Goal: Information Seeking & Learning: Check status

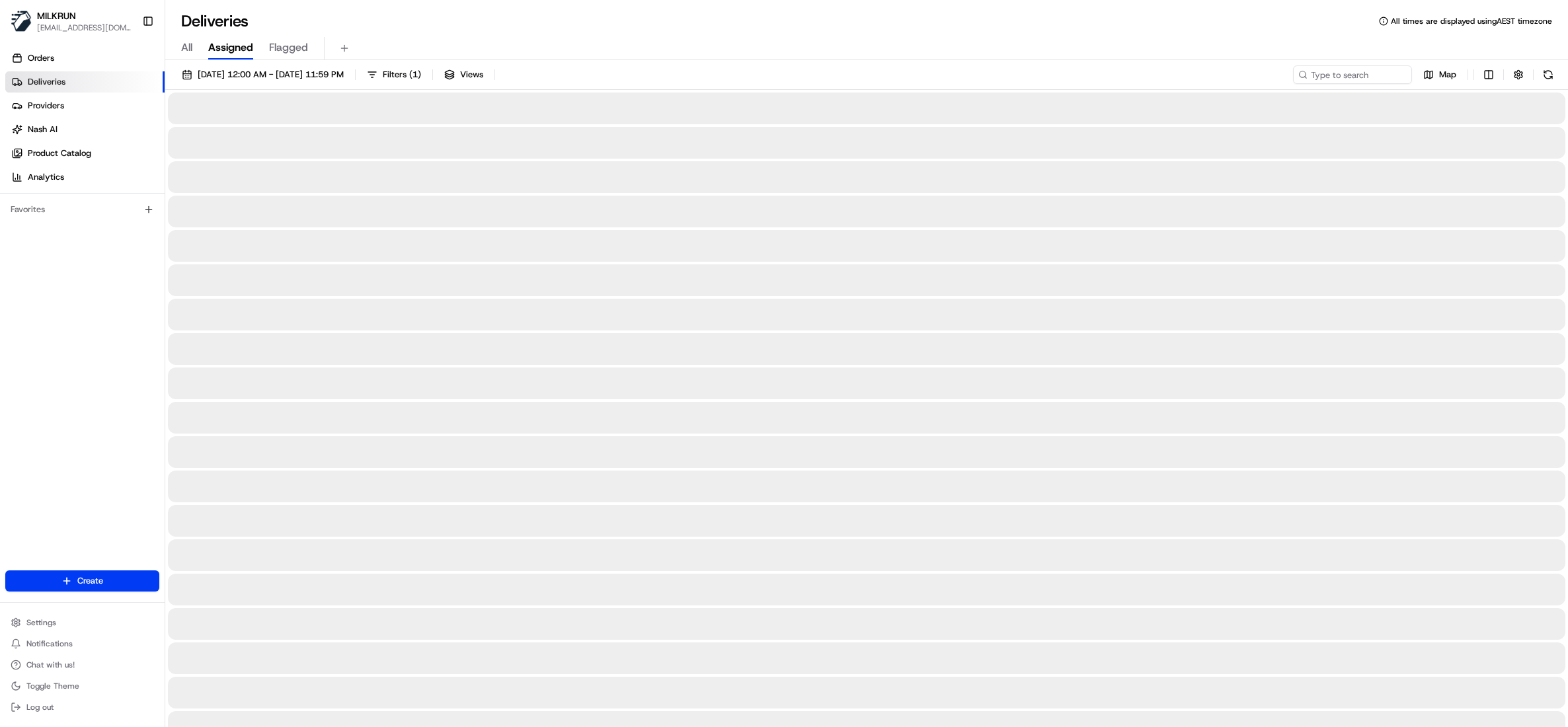
click at [186, 48] on span "All" at bounding box center [187, 48] width 12 height 16
click at [1325, 71] on input at bounding box center [1332, 75] width 159 height 19
paste input "joshuaclere@hotmail.co.nz"
type input "joshuaclere@hotmail.co.nz"
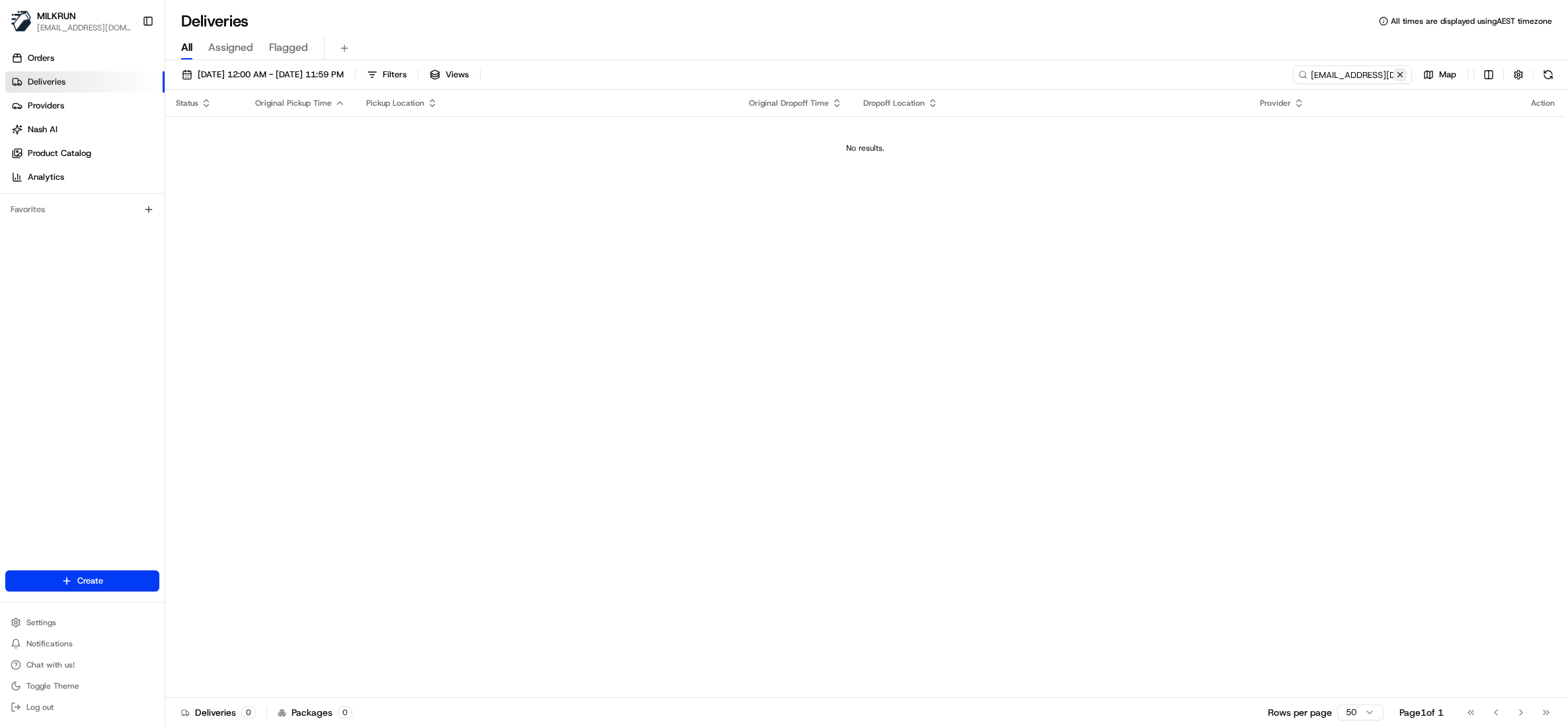
click at [1397, 73] on button at bounding box center [1400, 75] width 13 height 13
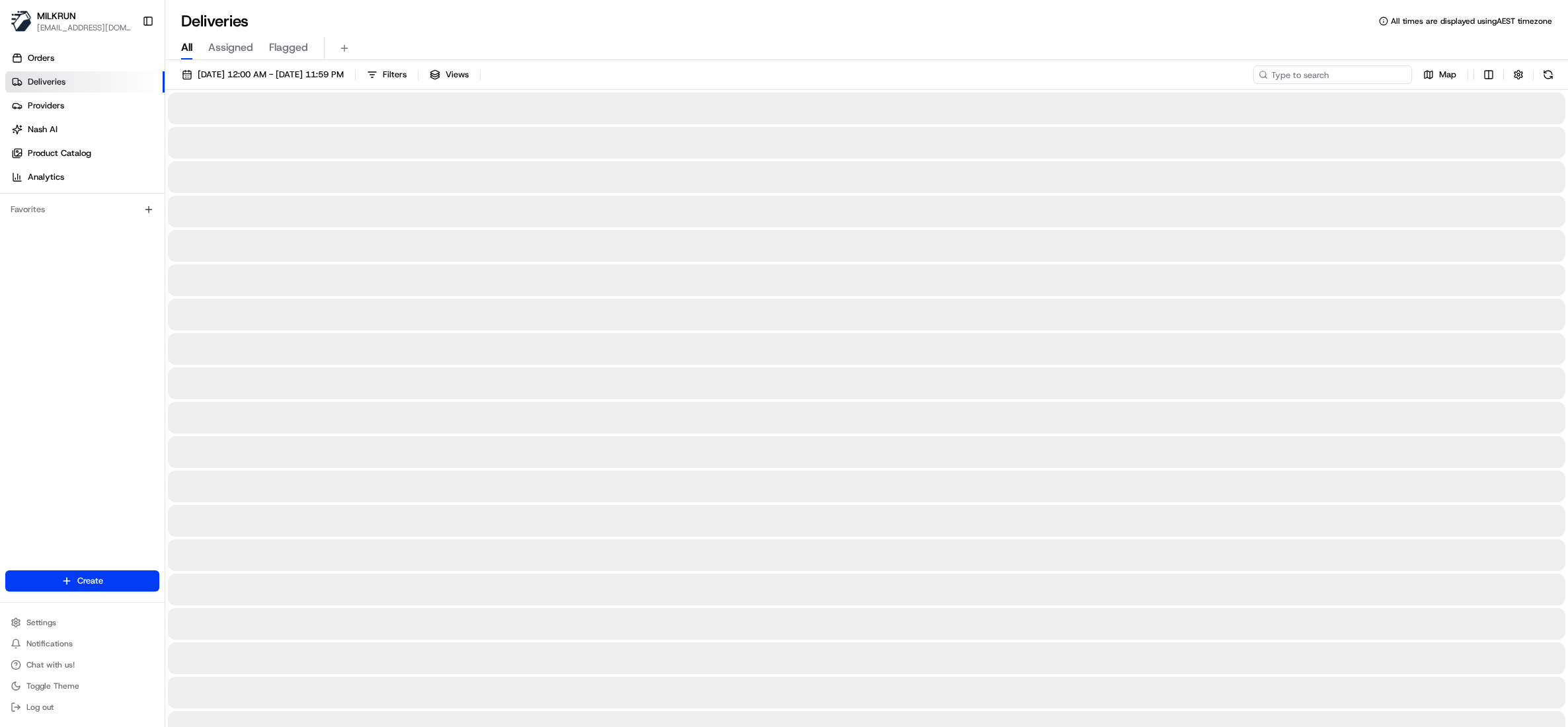
click at [1352, 73] on input at bounding box center [1332, 75] width 159 height 19
paste input "[PERSON_NAME]"
click at [1276, 76] on input "[PERSON_NAME]" at bounding box center [1332, 75] width 159 height 19
type input "[PERSON_NAME]"
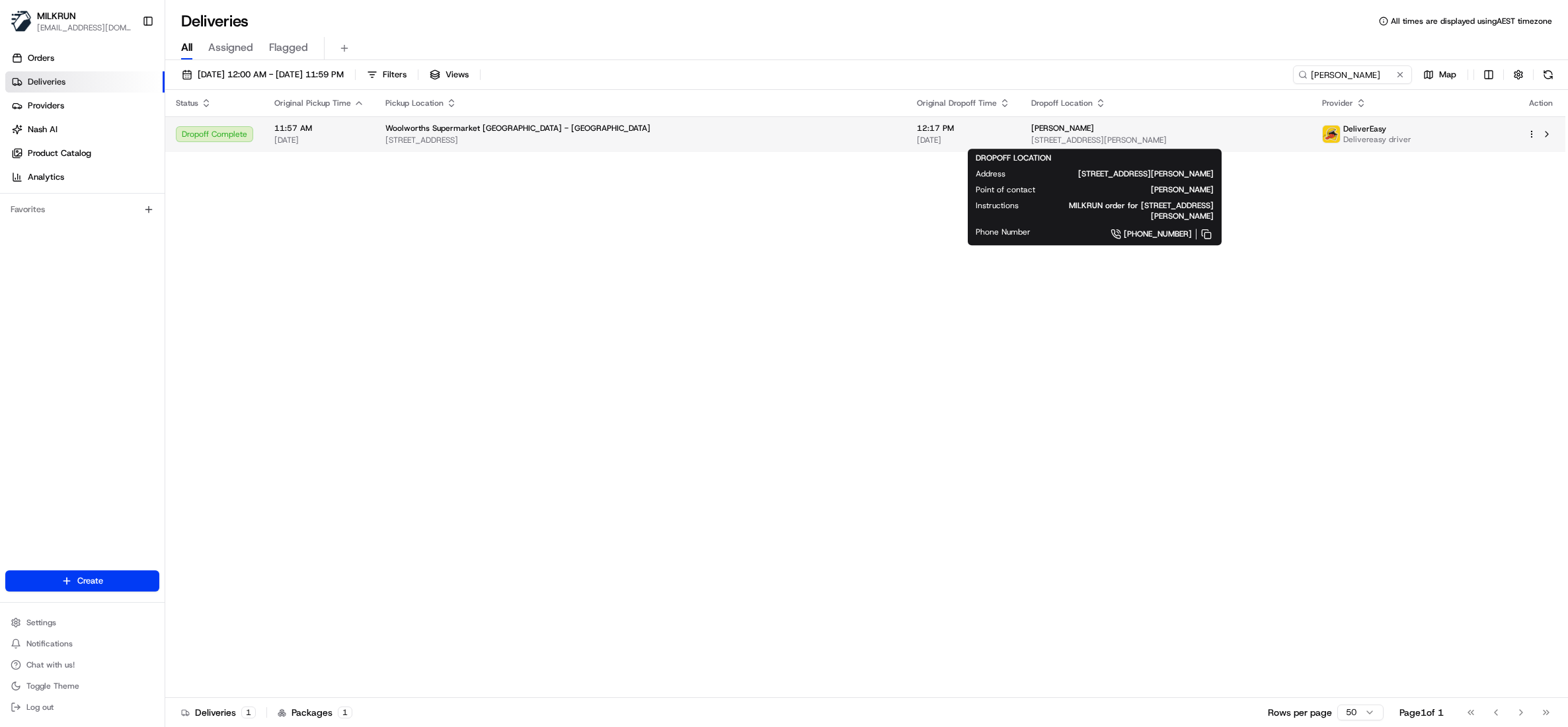
click at [1173, 136] on span "[STREET_ADDRESS][PERSON_NAME]" at bounding box center [1165, 140] width 269 height 11
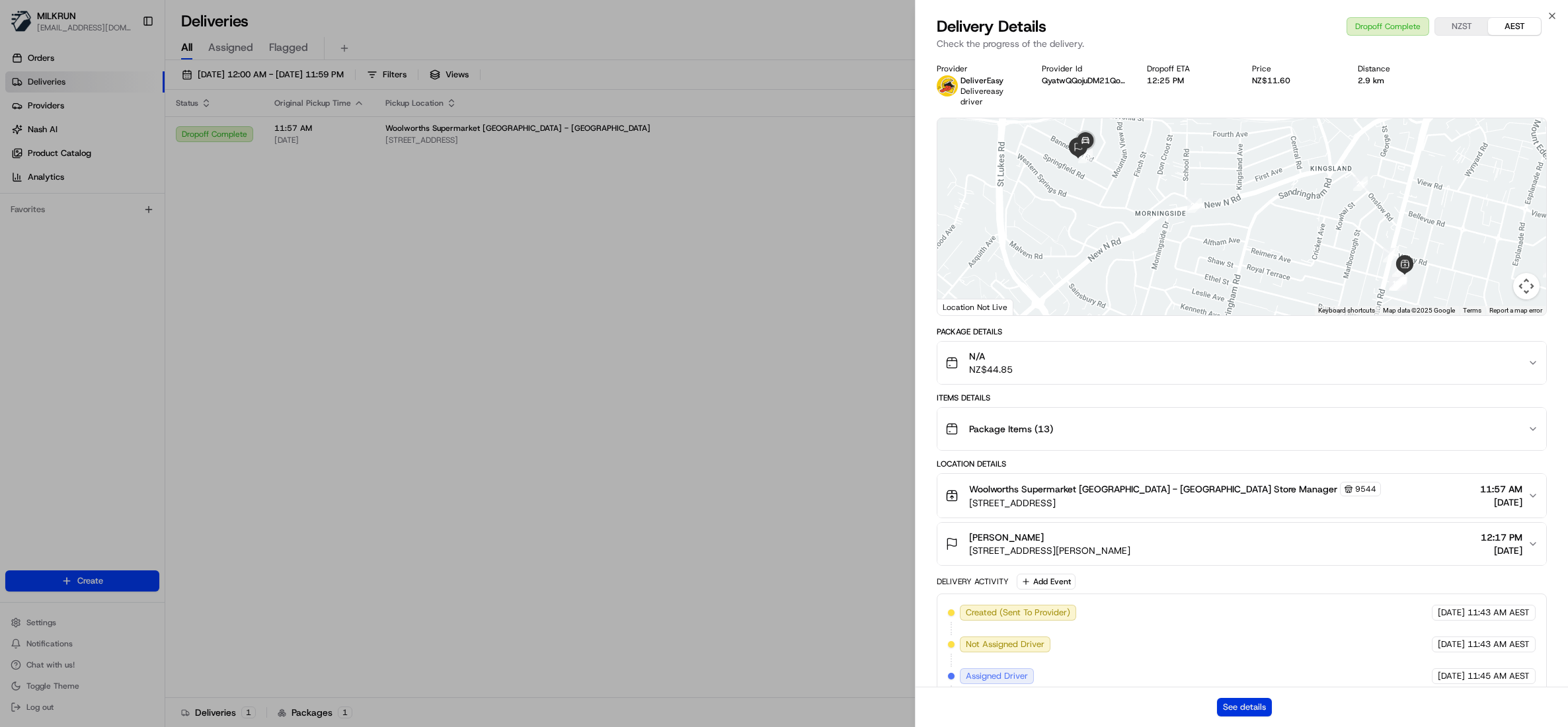
click at [1260, 705] on button "See details" at bounding box center [1244, 707] width 55 height 19
drag, startPoint x: 1554, startPoint y: 12, endPoint x: 1522, endPoint y: 27, distance: 35.3
click at [1551, 13] on icon "button" at bounding box center [1553, 16] width 11 height 11
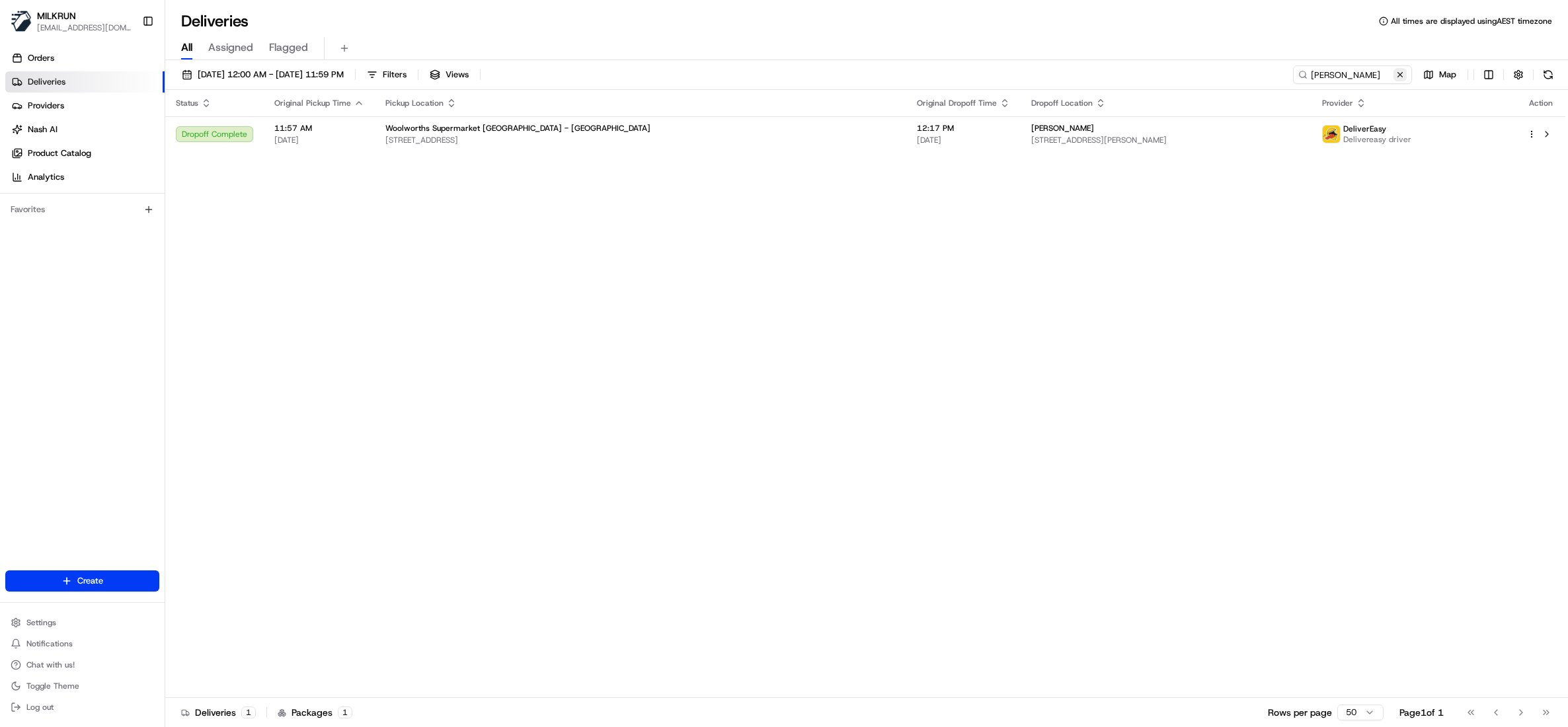
click at [1403, 78] on button at bounding box center [1400, 75] width 13 height 13
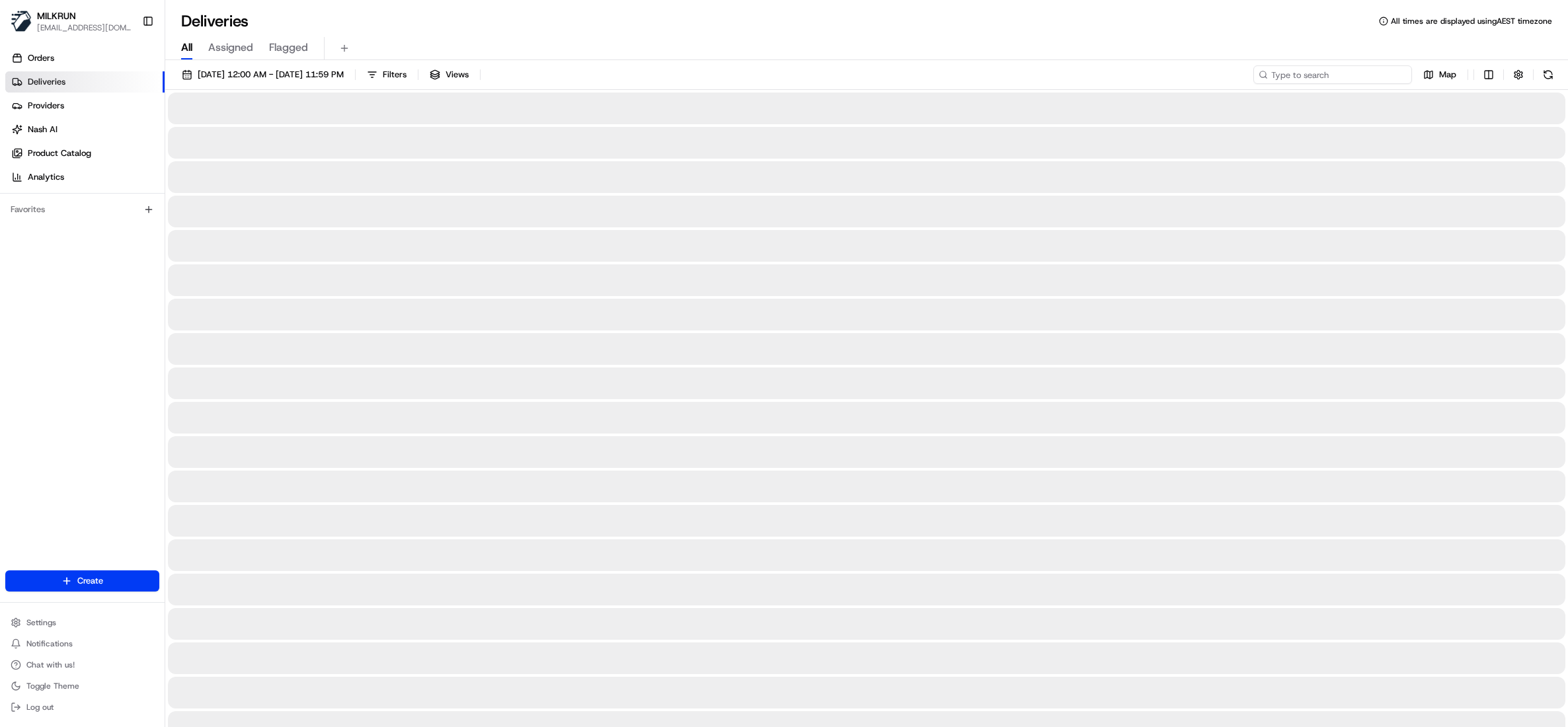
click at [1357, 78] on input at bounding box center [1332, 75] width 159 height 19
paste input "PRATIK G."
type input "PRATIK G."
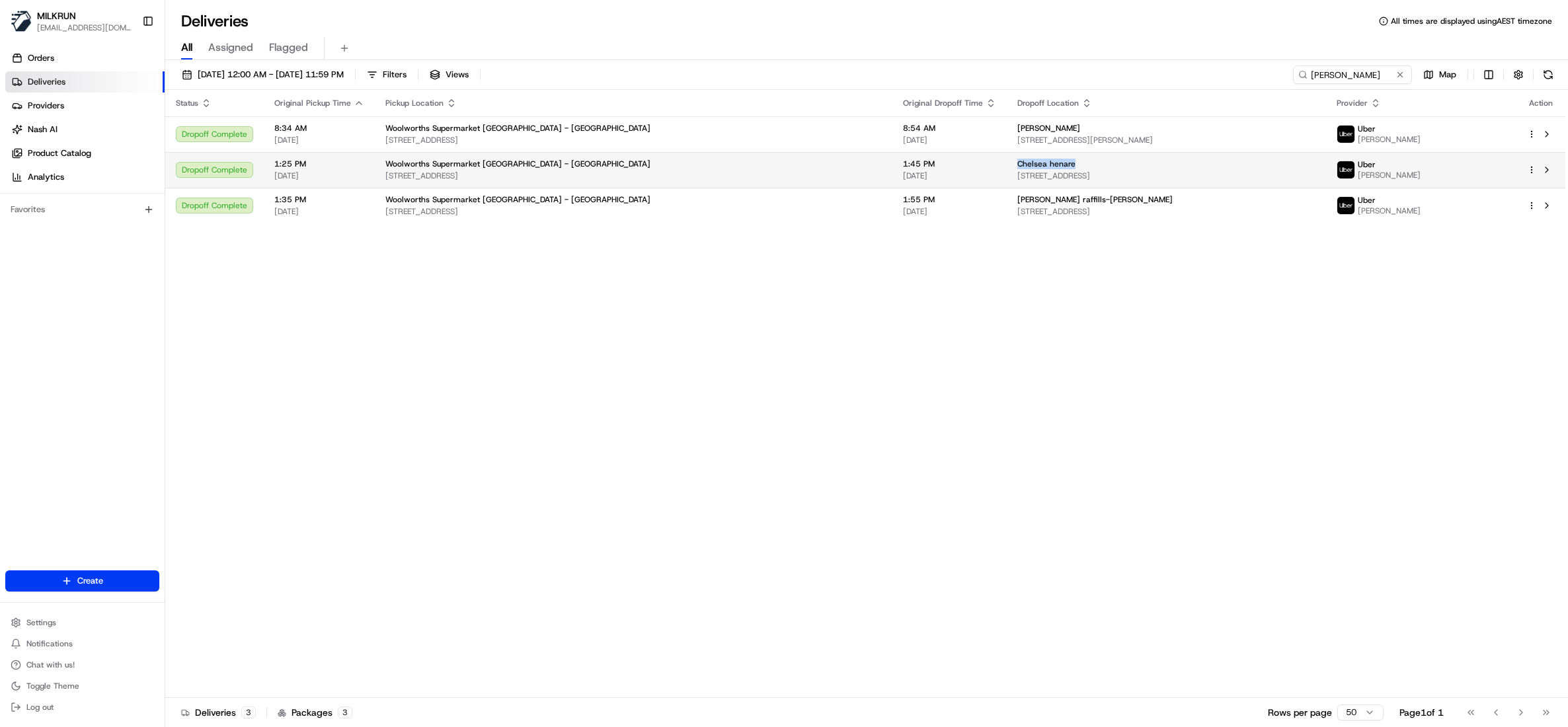
drag, startPoint x: 1006, startPoint y: 158, endPoint x: 908, endPoint y: 163, distance: 98.1
click at [1007, 163] on td "Chelsea henare 2 Euston Road, Sandringham, Auckland 1025, NZ" at bounding box center [1166, 170] width 319 height 36
copy span "Chelsea henare"
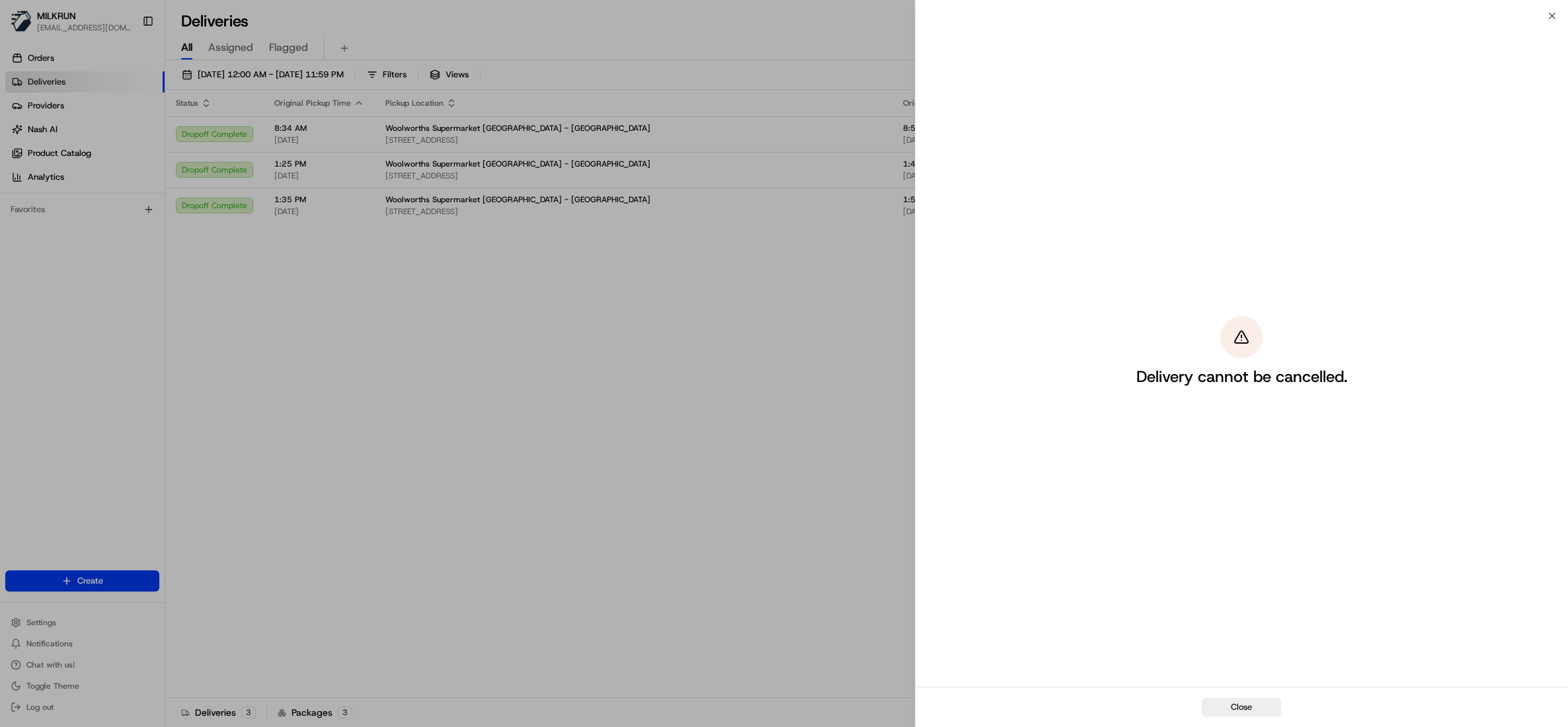
click at [1546, 16] on div "Delivery cannot be cancelled." at bounding box center [1242, 351] width 652 height 671
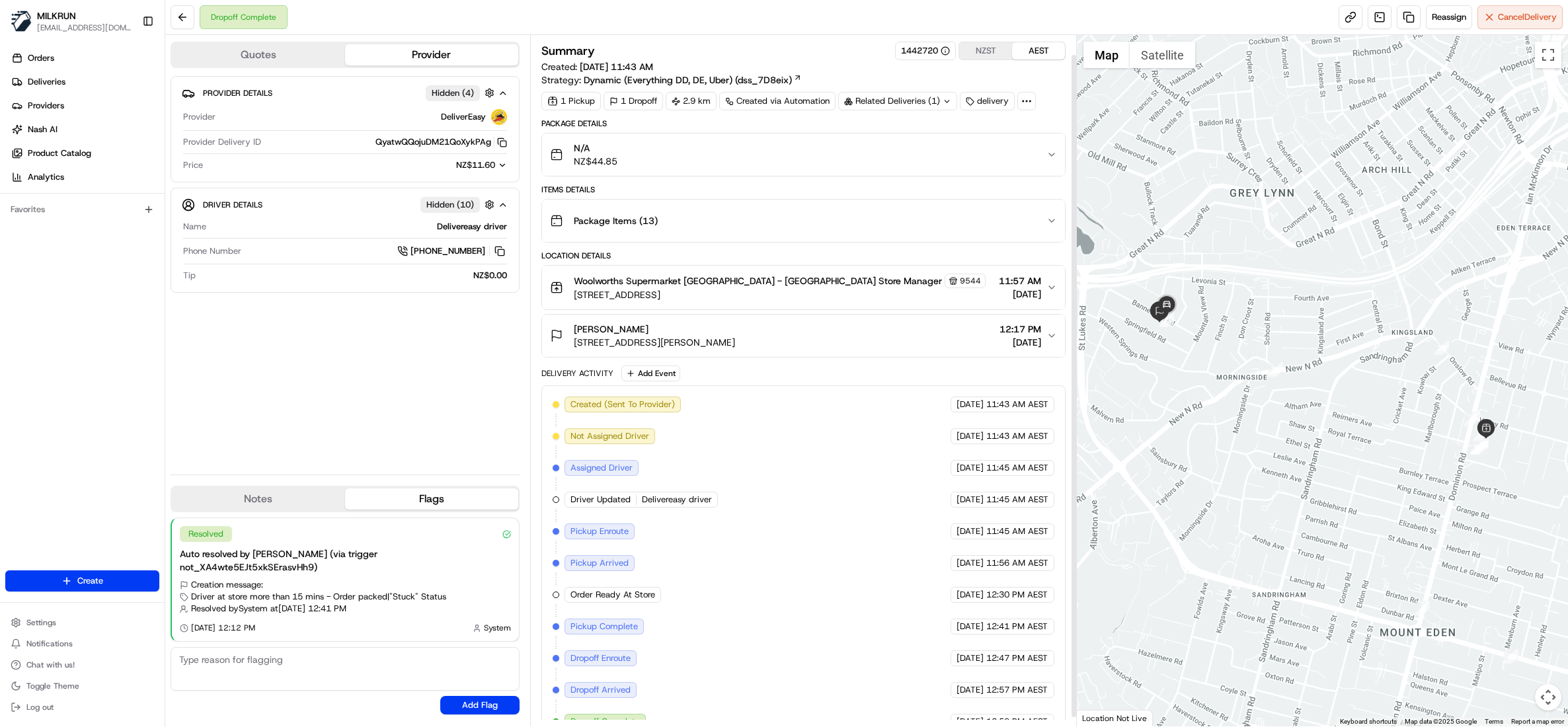
scroll to position [29, 0]
